Goal: Check status: Check status

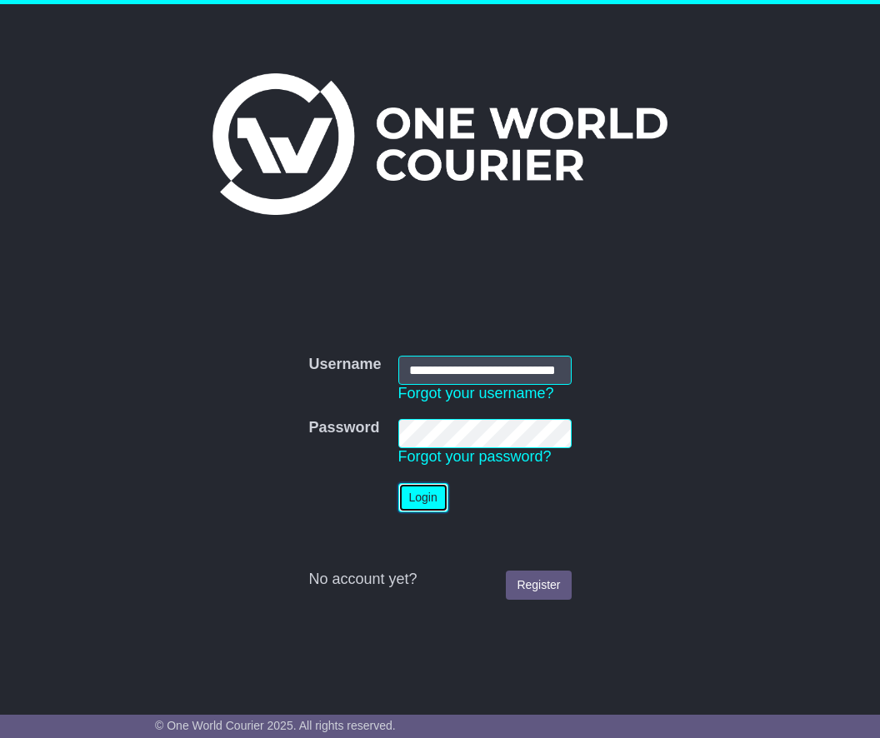
click at [423, 506] on button "Login" at bounding box center [423, 497] width 50 height 29
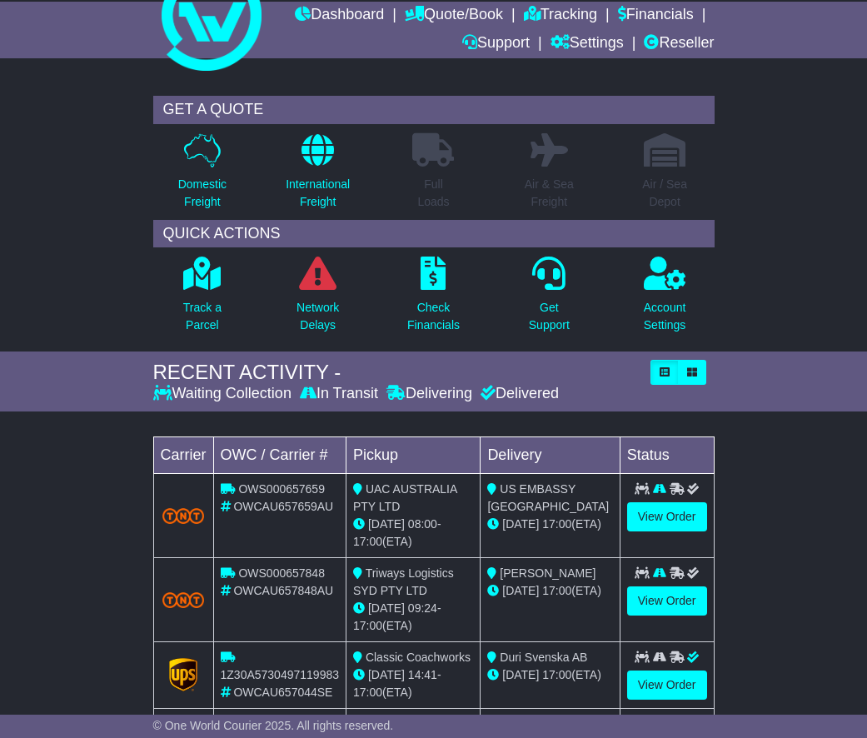
scroll to position [167, 0]
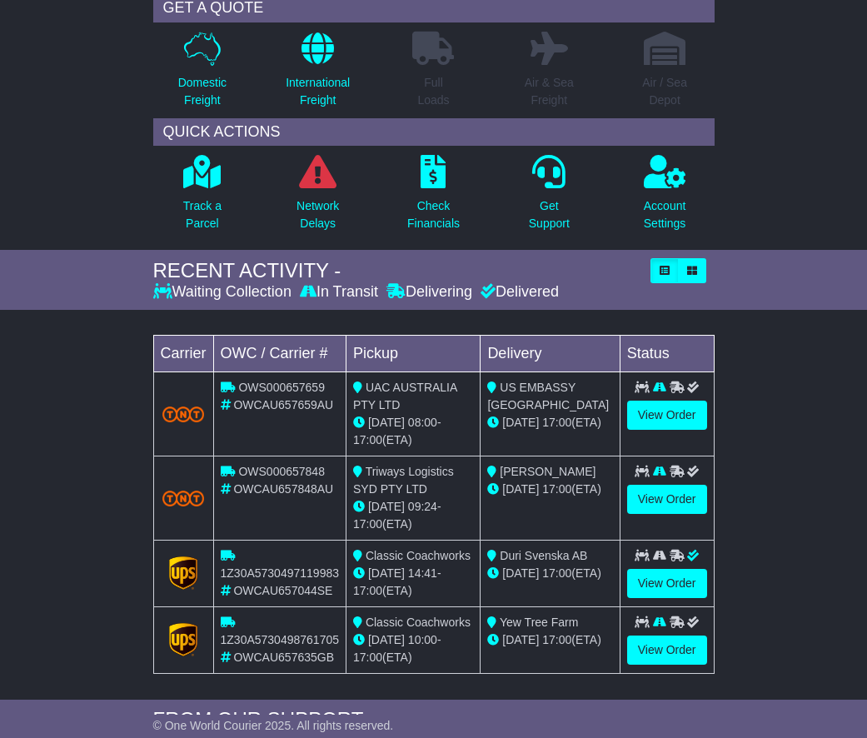
click at [499, 722] on div "© One World Courier 2025. All rights reserved." at bounding box center [434, 726] width 578 height 15
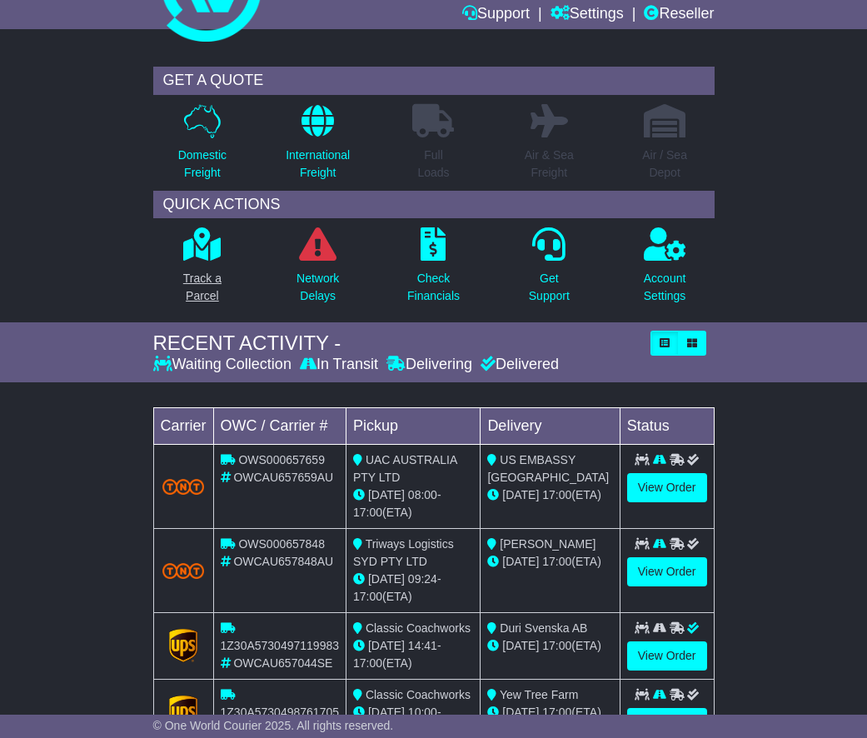
scroll to position [0, 0]
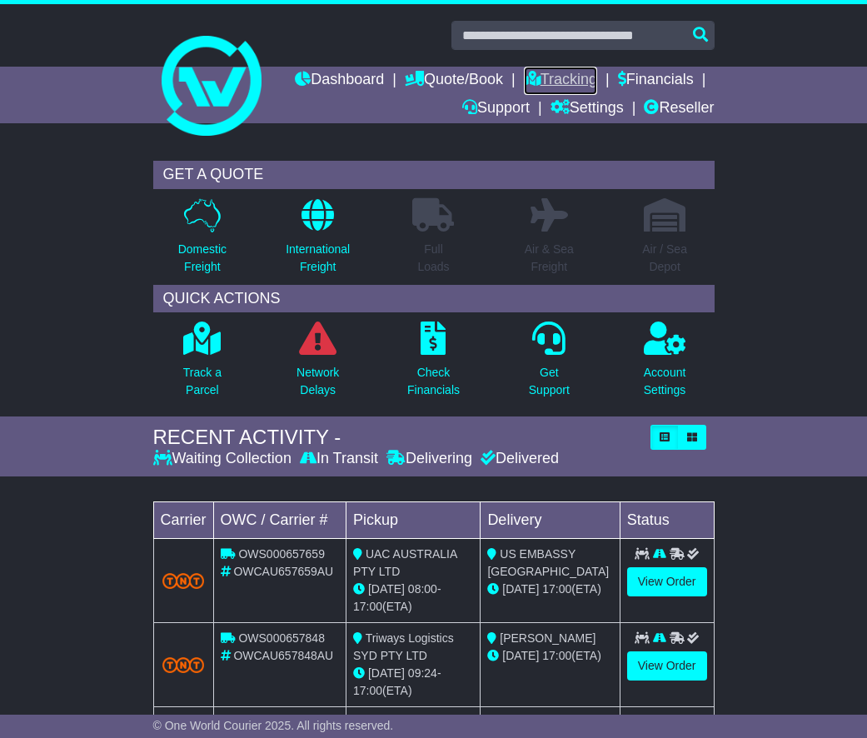
click at [555, 79] on link "Tracking" at bounding box center [560, 81] width 73 height 28
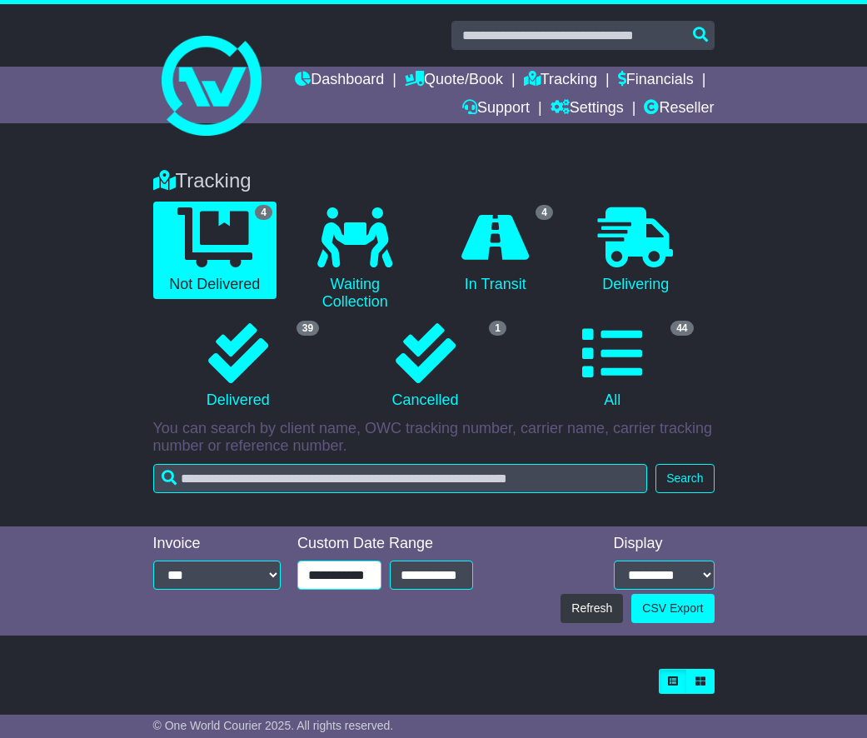
click at [343, 568] on input "**********" at bounding box center [339, 575] width 84 height 29
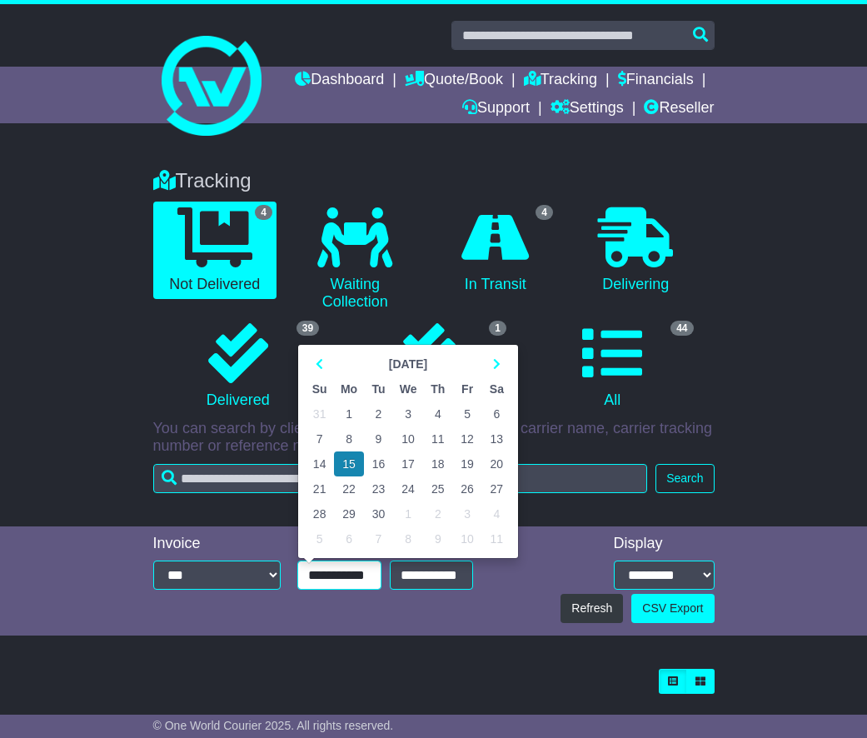
click at [349, 412] on td "1" at bounding box center [349, 414] width 30 height 25
type input "**********"
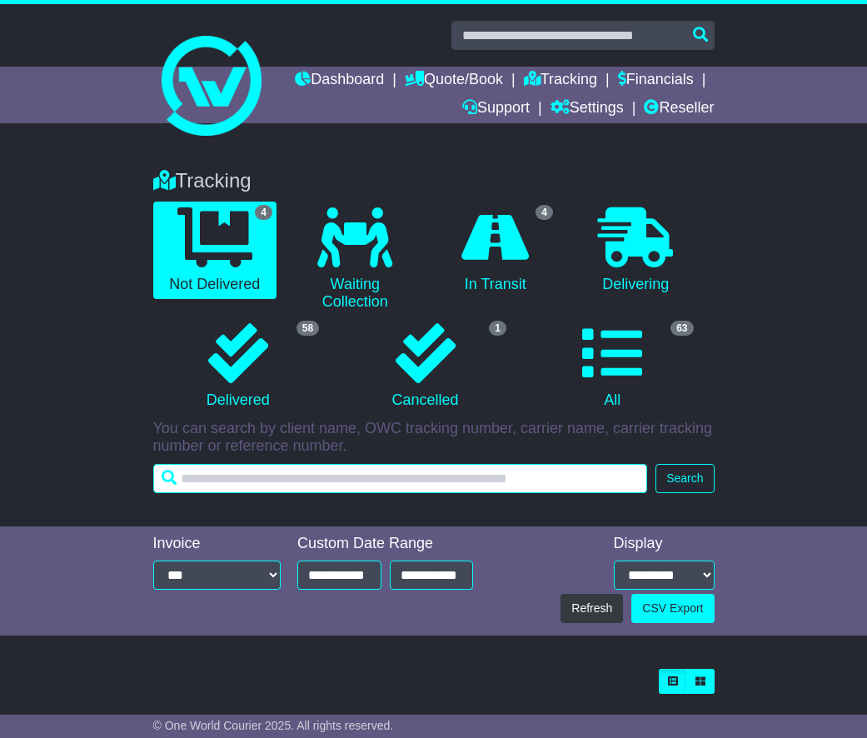
click at [250, 479] on input "text" at bounding box center [400, 478] width 495 height 29
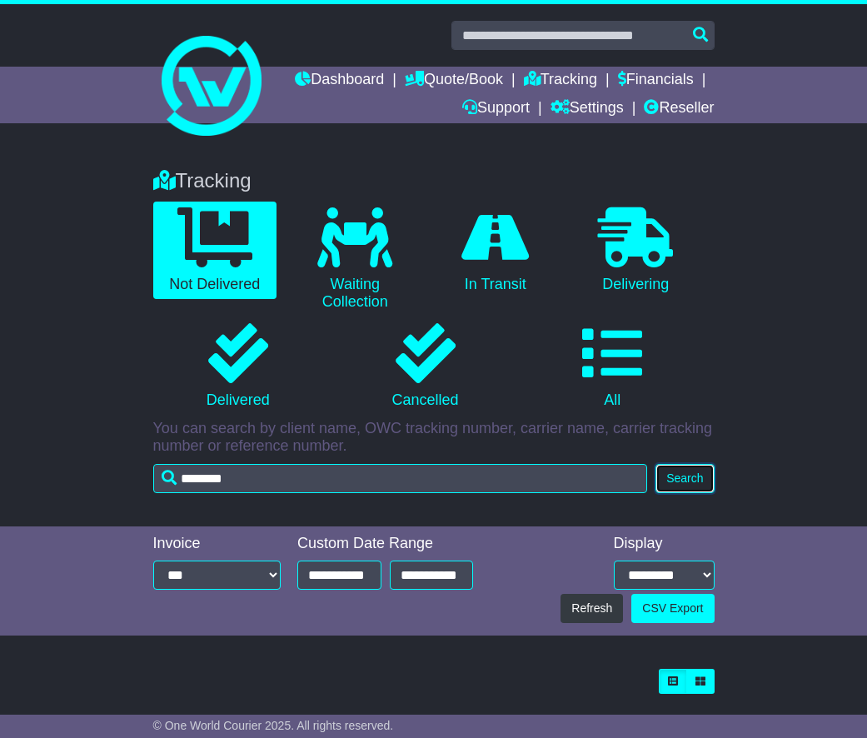
click at [689, 479] on button "Search" at bounding box center [685, 478] width 58 height 29
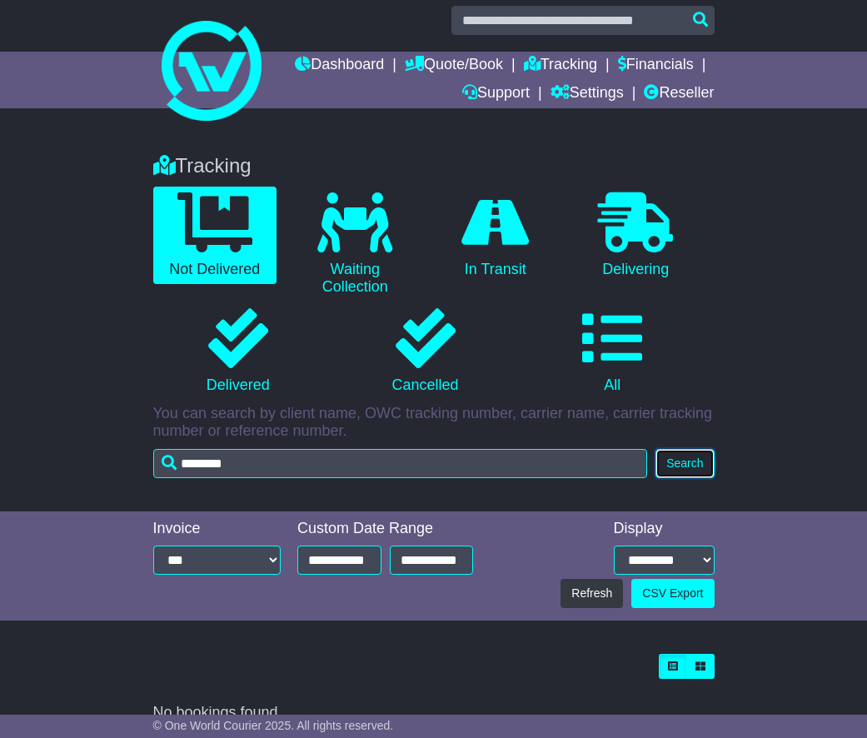
scroll to position [41, 0]
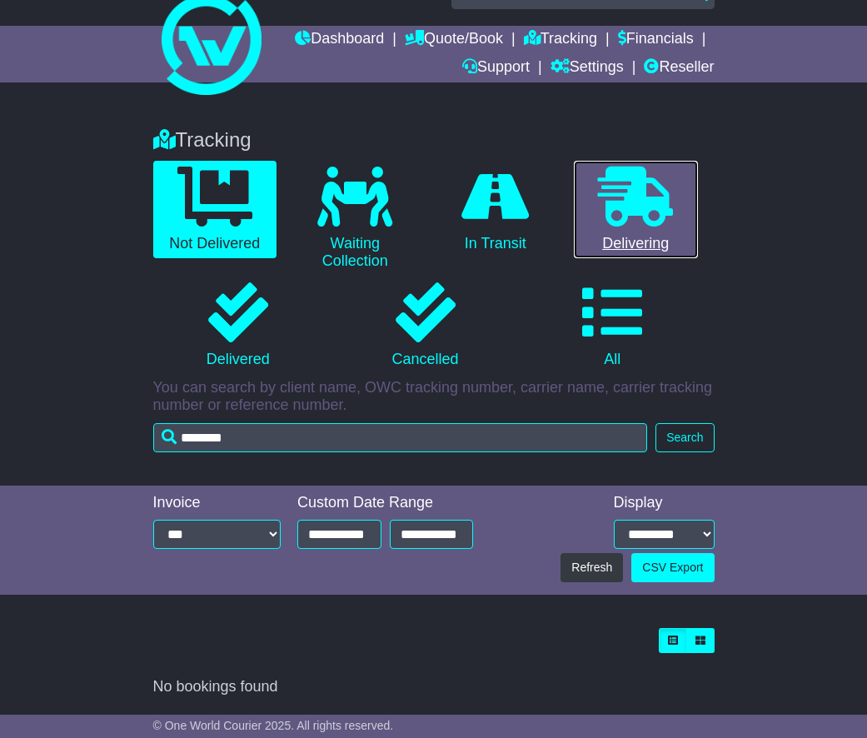
click at [627, 197] on icon at bounding box center [635, 197] width 75 height 60
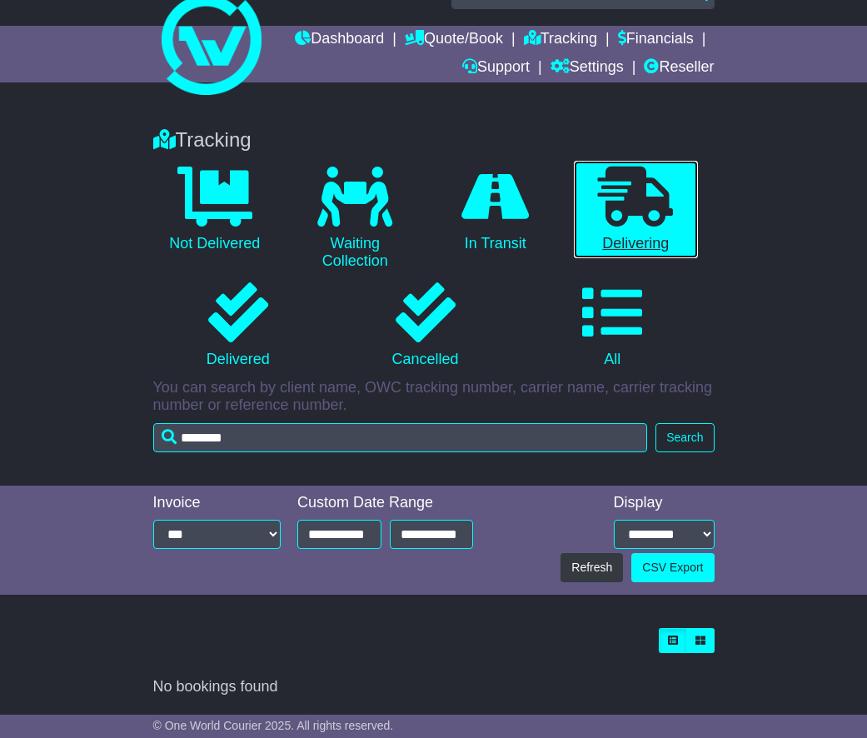
click at [660, 223] on icon at bounding box center [635, 197] width 75 height 60
click at [684, 433] on button "Search" at bounding box center [685, 437] width 58 height 29
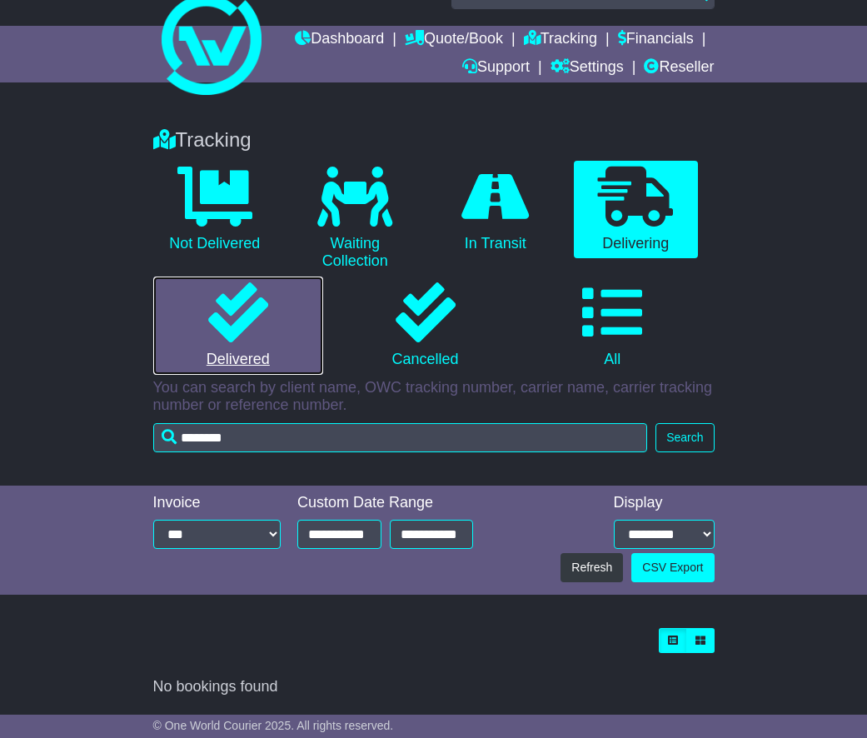
click at [247, 319] on icon at bounding box center [238, 312] width 60 height 60
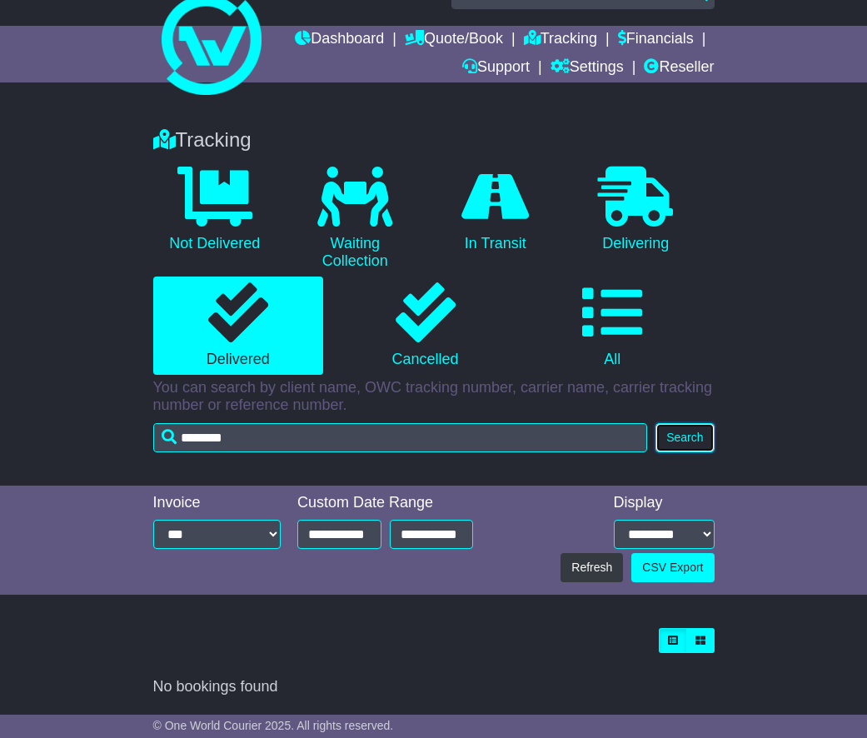
click at [686, 437] on button "Search" at bounding box center [685, 437] width 58 height 29
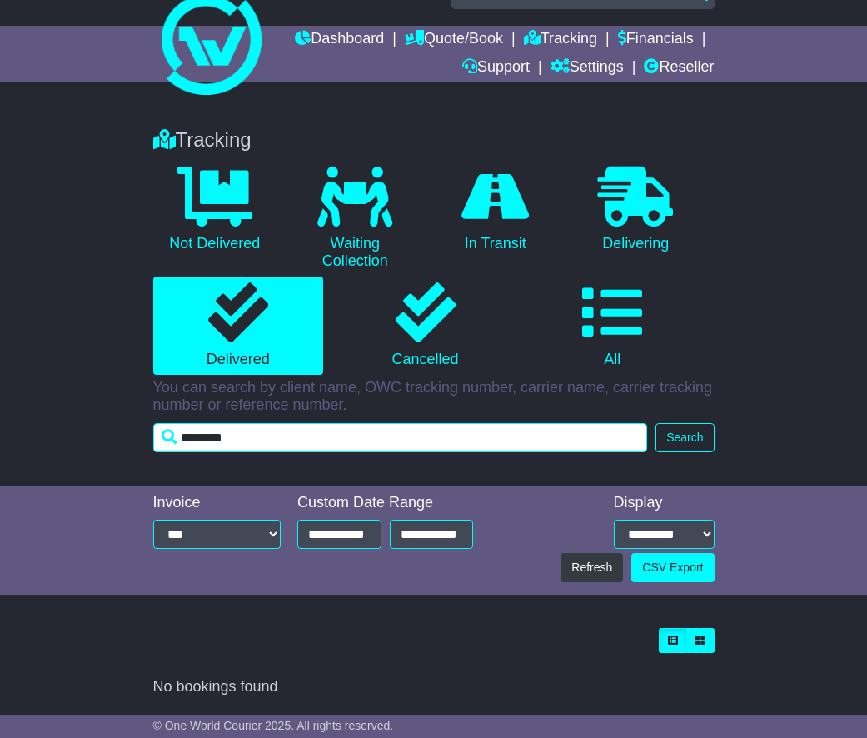
drag, startPoint x: 237, startPoint y: 440, endPoint x: 142, endPoint y: 437, distance: 95.8
click at [142, 437] on div "Tracking 0 Not Delivered 0 Waiting Collection 0 In Transit 0 Delivering 0" at bounding box center [433, 299] width 867 height 374
type input "**********"
drag, startPoint x: 256, startPoint y: 438, endPoint x: 177, endPoint y: 432, distance: 79.4
click at [177, 432] on input "**********" at bounding box center [400, 437] width 495 height 29
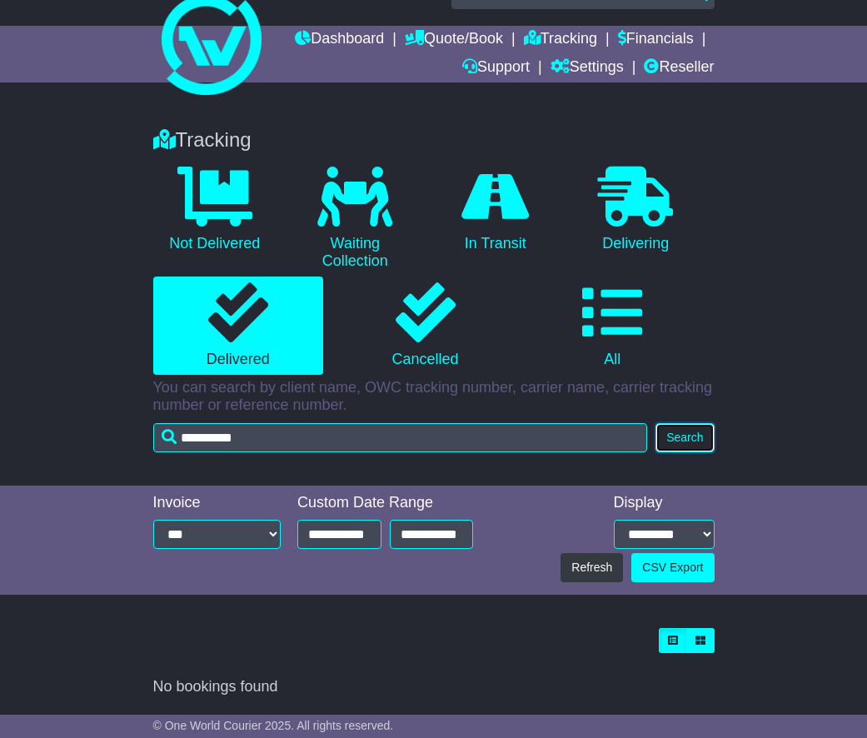
click at [681, 440] on button "Search" at bounding box center [685, 437] width 58 height 29
